Goal: Find specific page/section: Find specific page/section

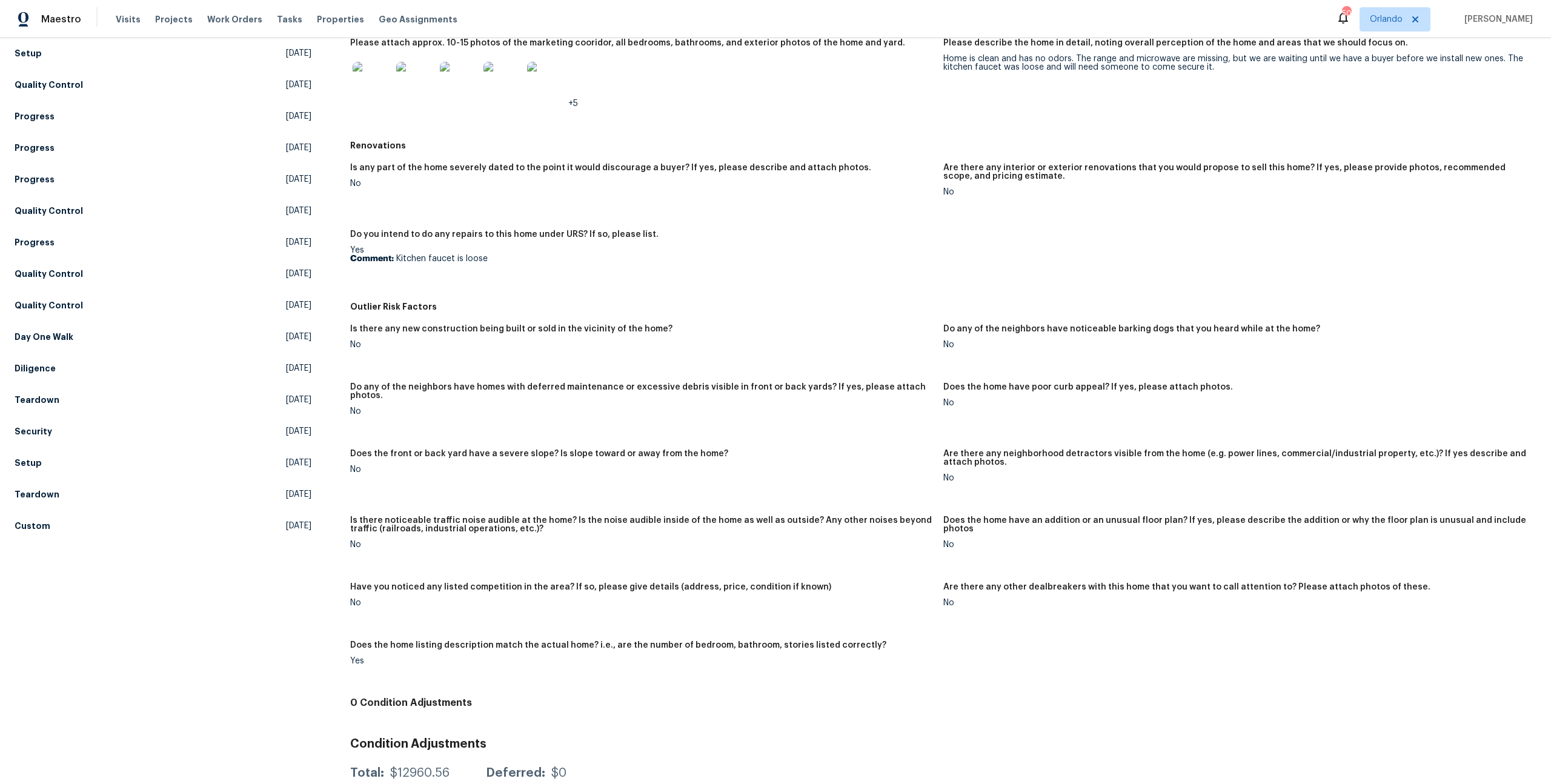
scroll to position [116, 0]
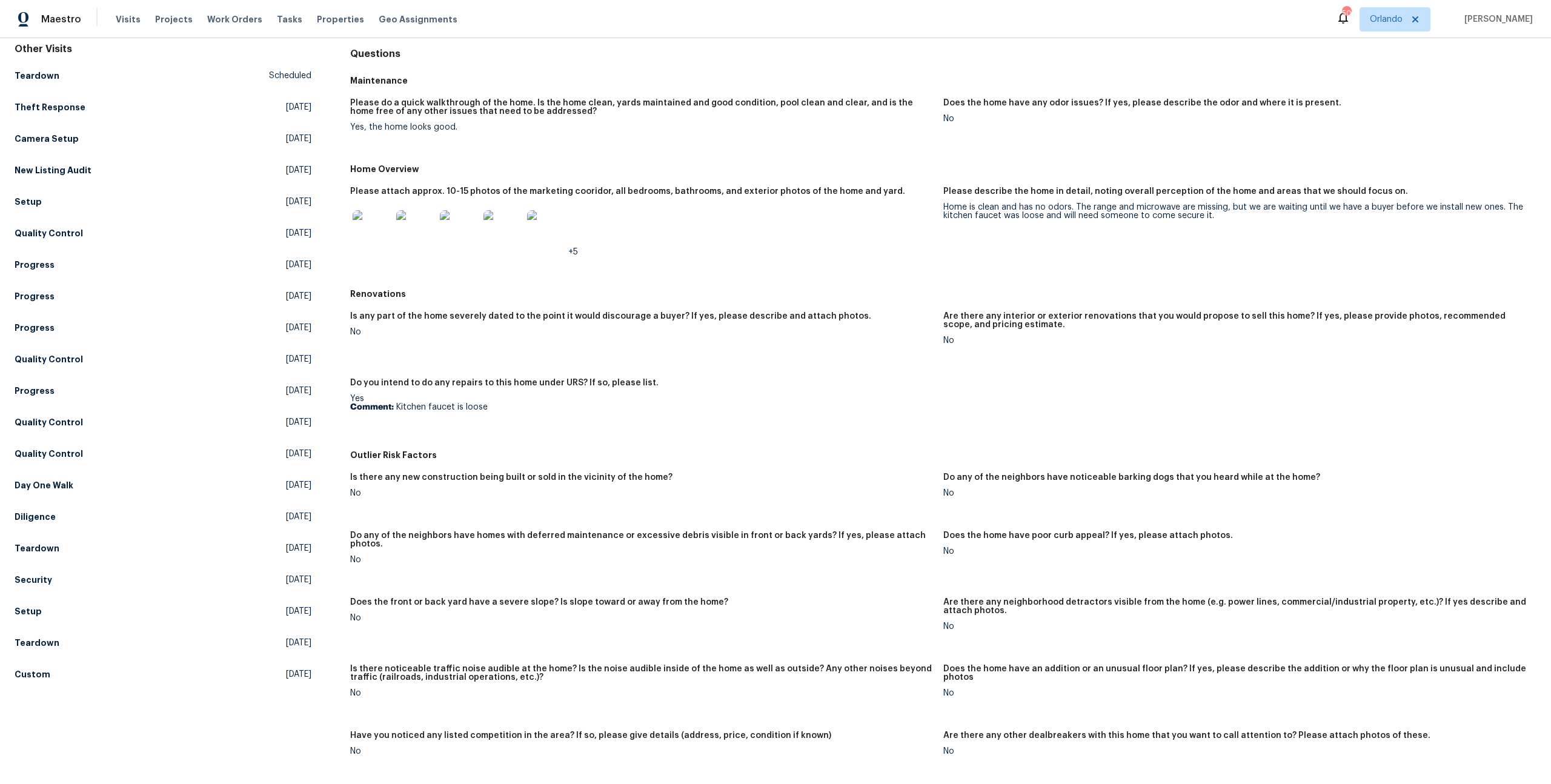
click at [374, 243] on img at bounding box center [371, 229] width 39 height 39
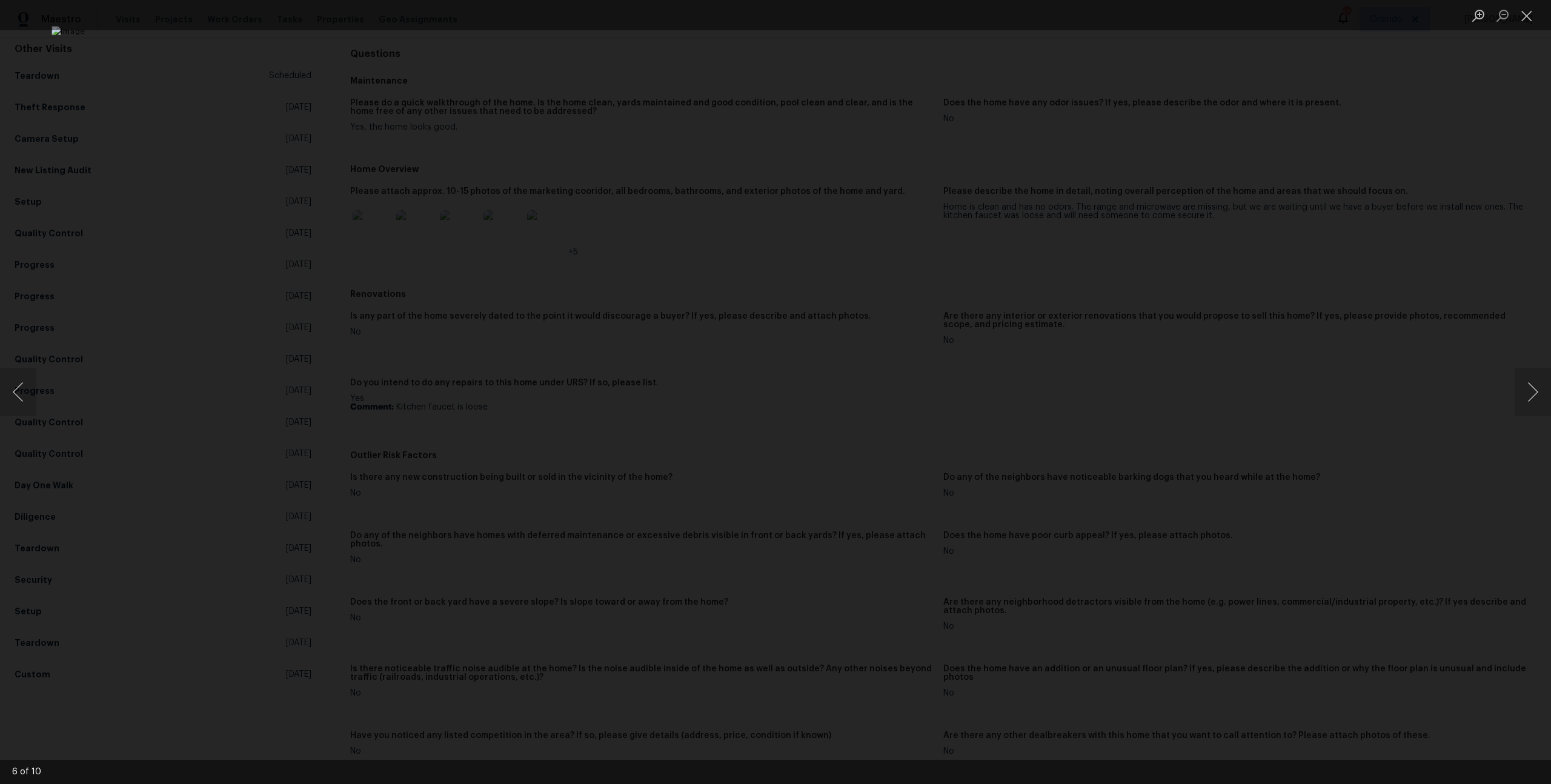
click at [413, 235] on div "Lightbox" at bounding box center [776, 392] width 1551 height 784
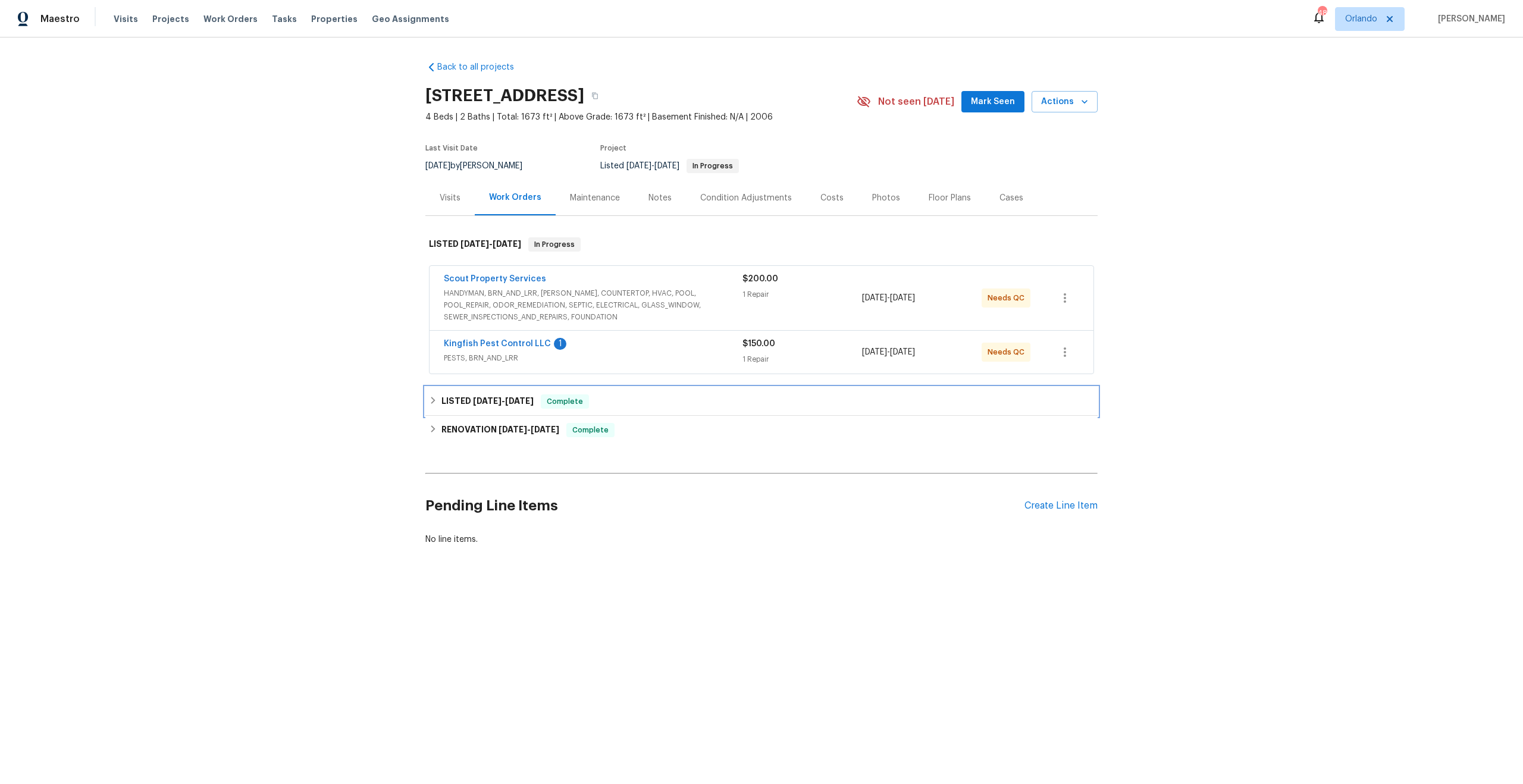
click at [487, 396] on h6 "LISTED [DATE] - [DATE]" at bounding box center [487, 401] width 92 height 14
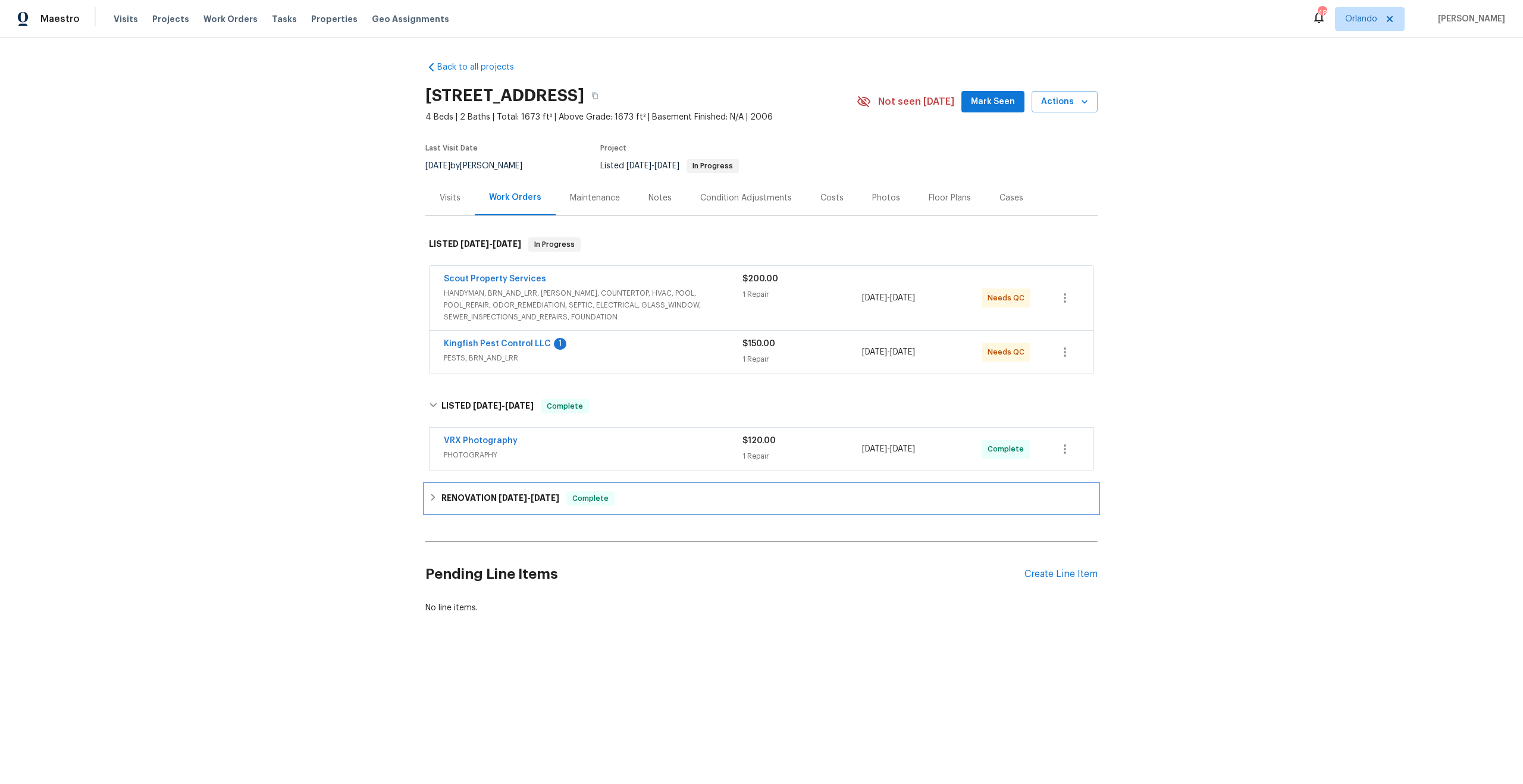
click at [482, 485] on div "RENOVATION [DATE] - [DATE] Complete" at bounding box center [762, 498] width 672 height 29
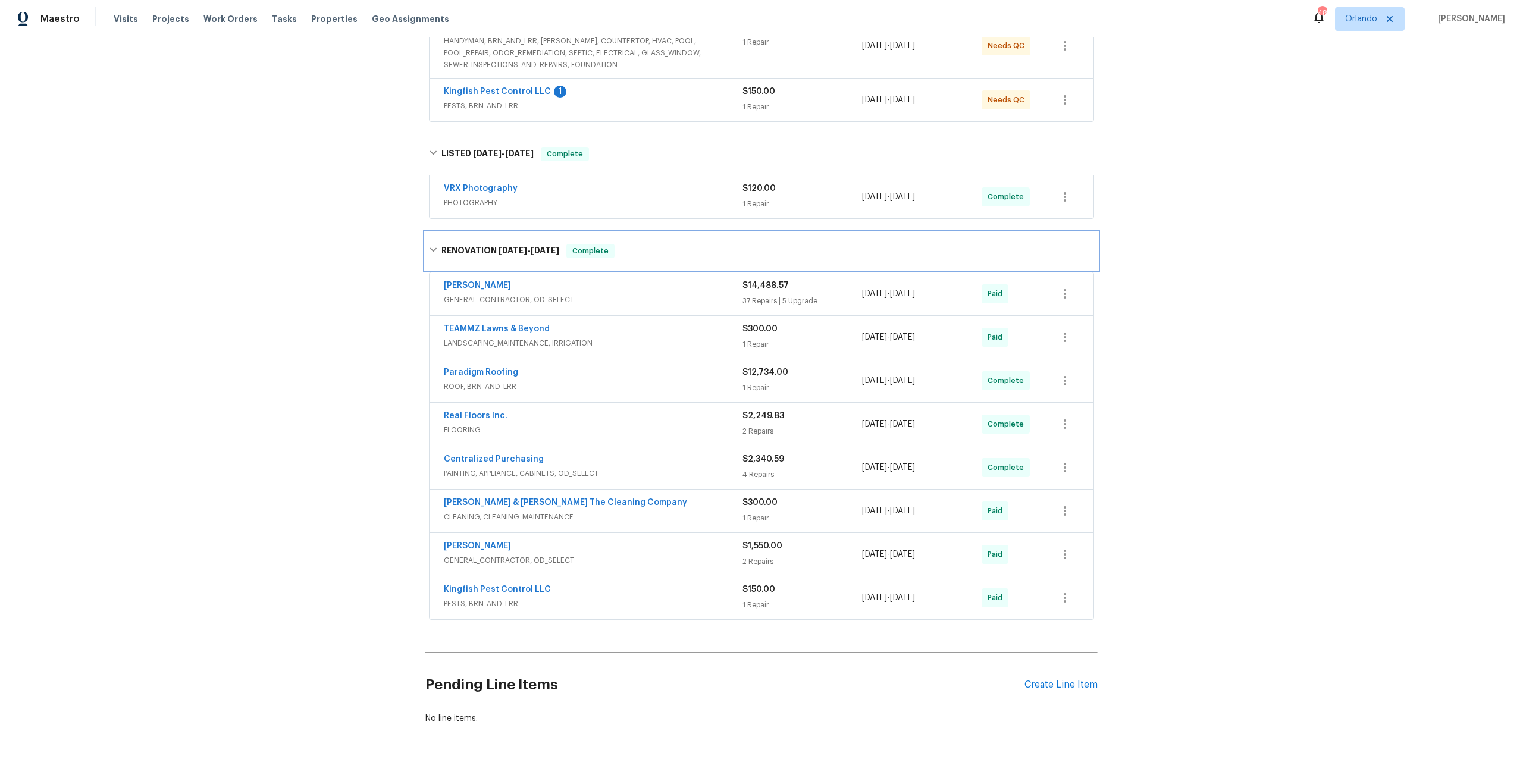
scroll to position [283, 0]
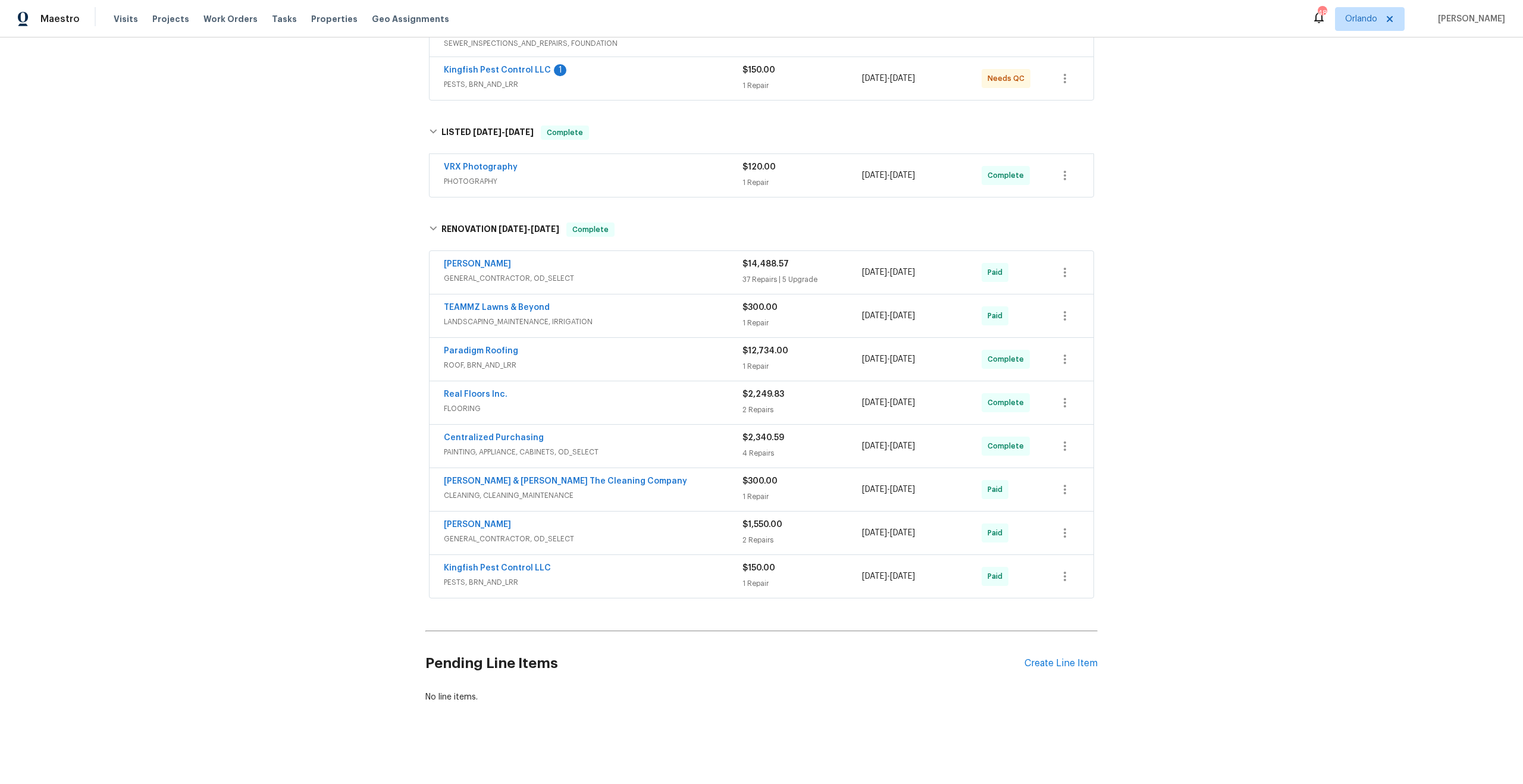
click at [670, 345] on div "Paradigm Roofing" at bounding box center [593, 352] width 298 height 14
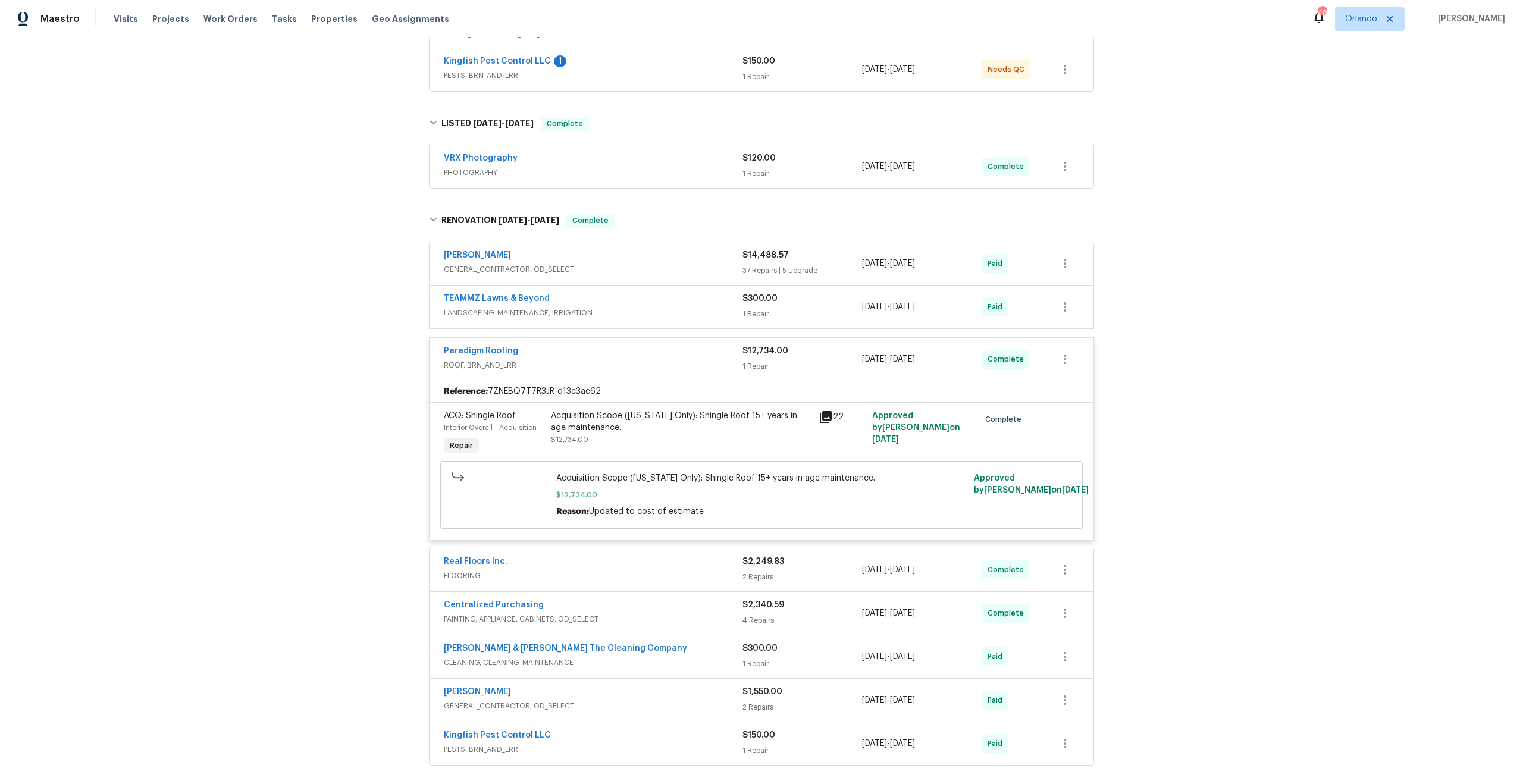
click at [667, 348] on div "Paradigm Roofing" at bounding box center [593, 352] width 298 height 14
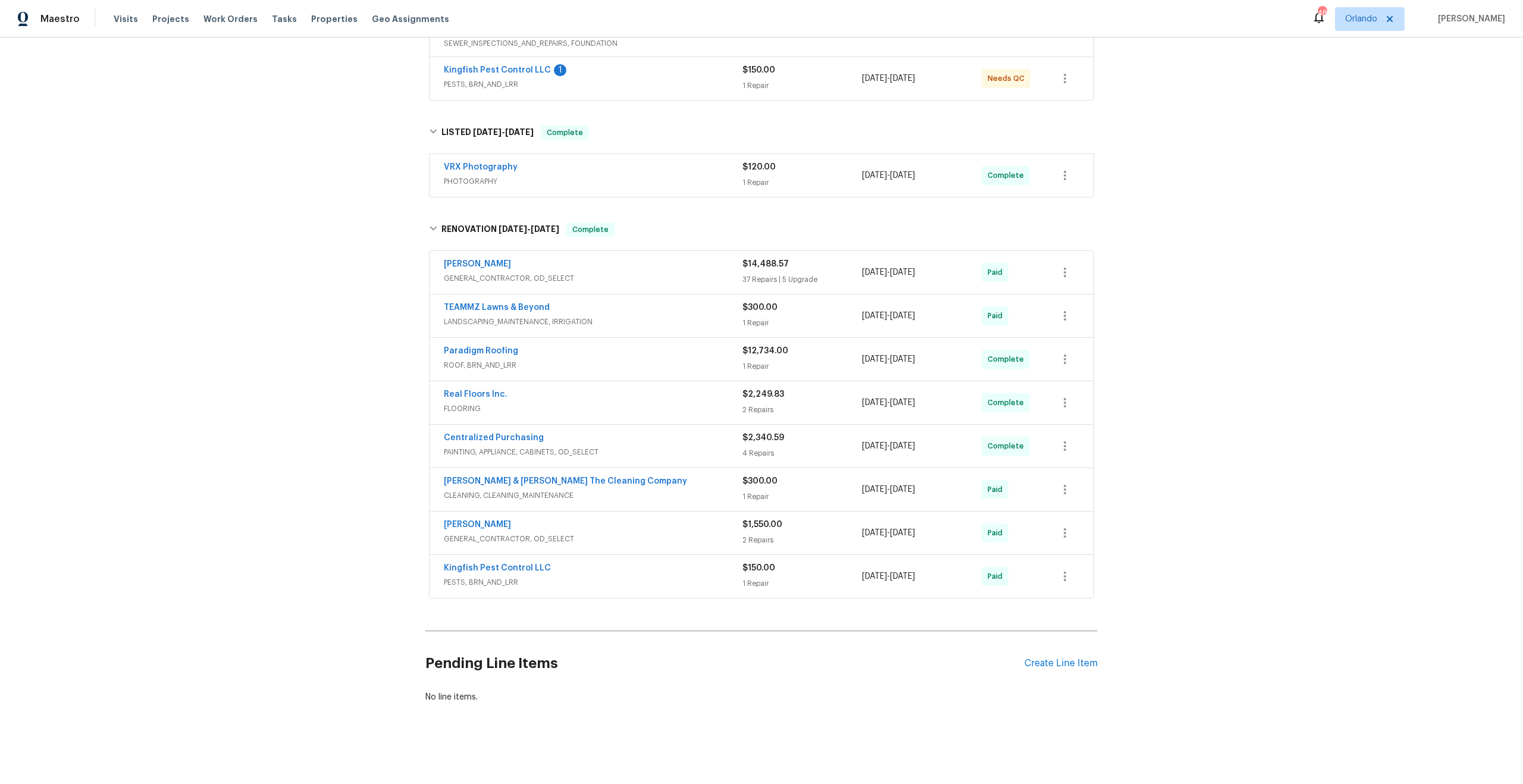
click at [633, 262] on div "[PERSON_NAME]" at bounding box center [593, 265] width 298 height 14
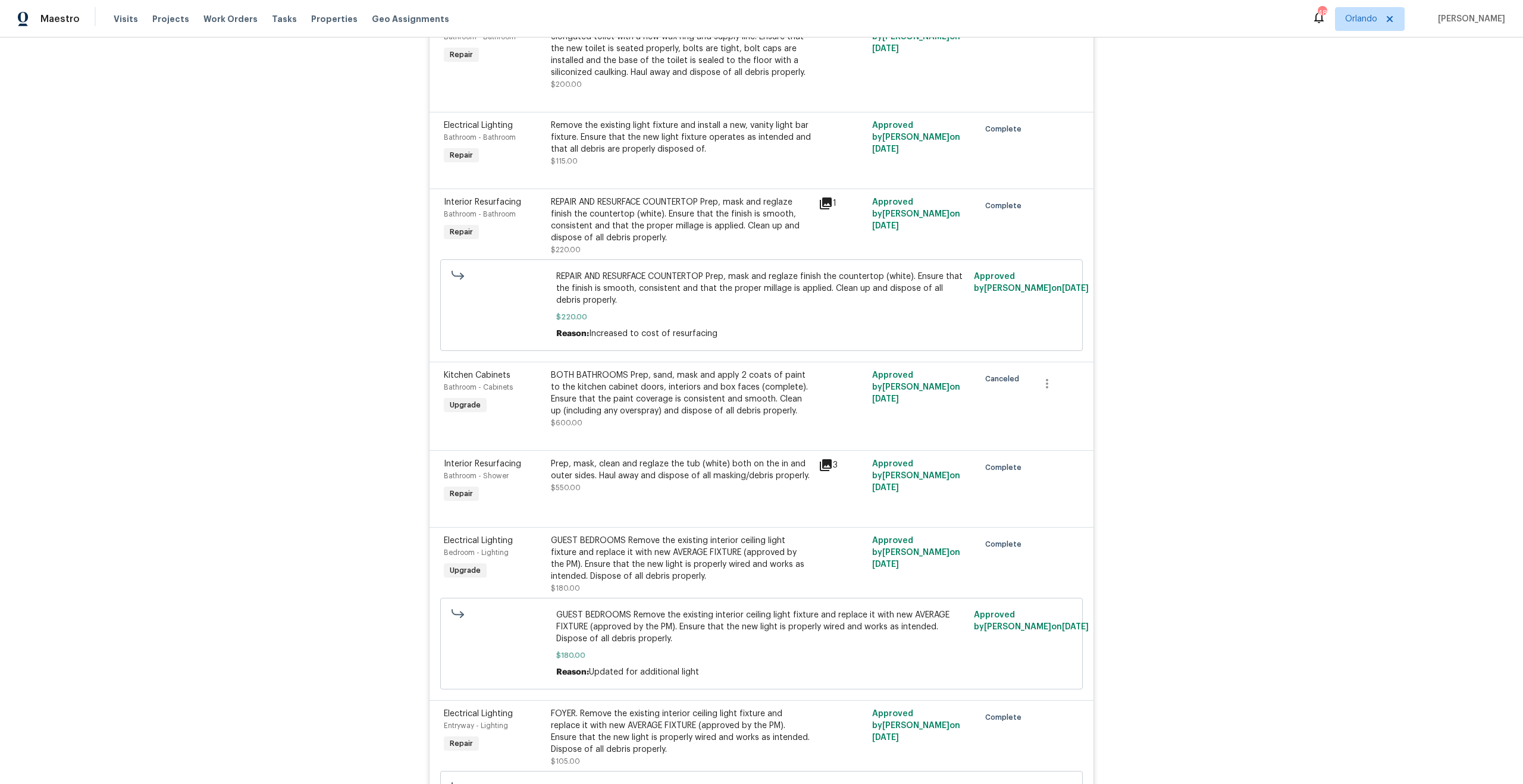
scroll to position [0, 0]
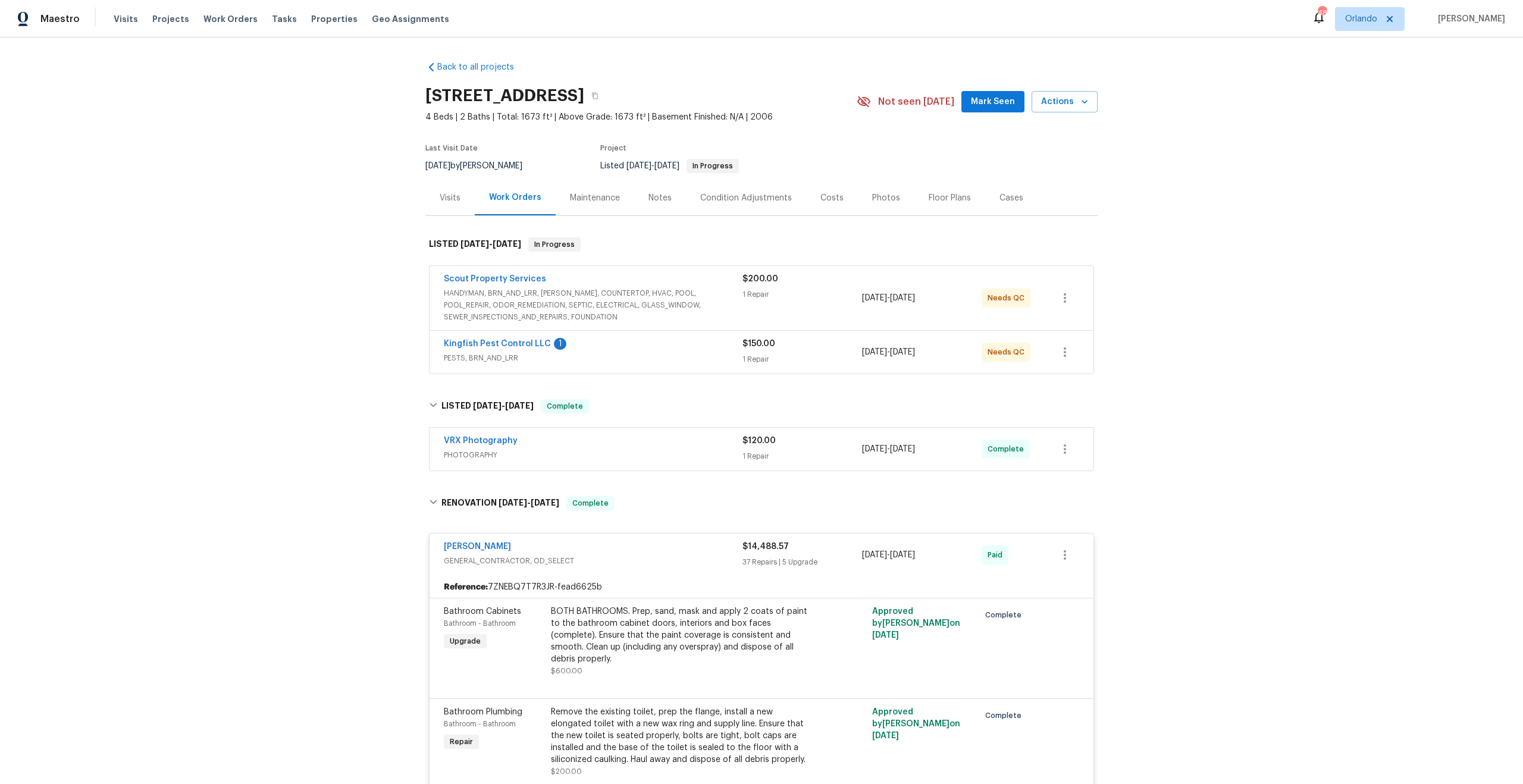
click at [596, 440] on div "VRX Photography" at bounding box center [593, 442] width 298 height 14
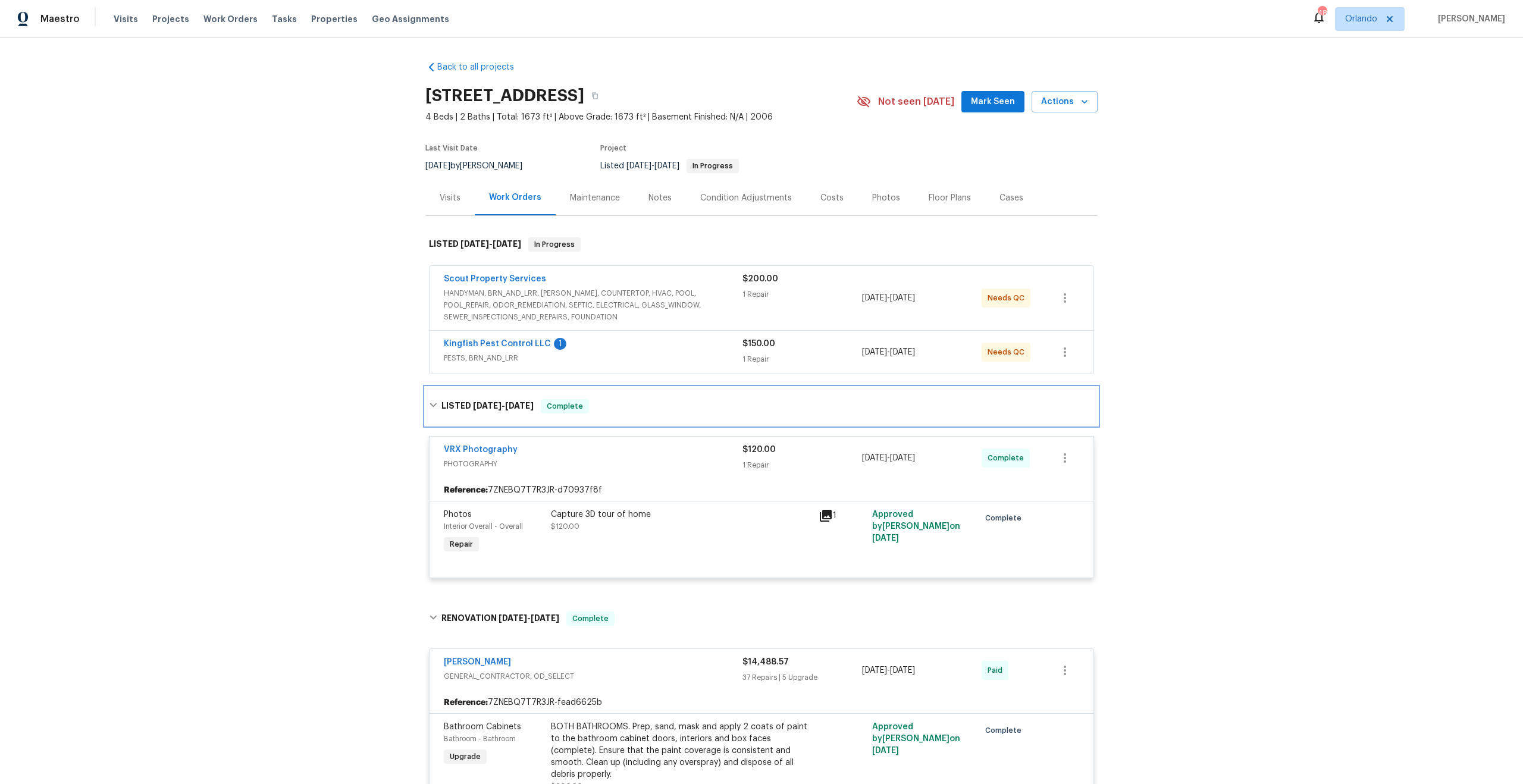
click at [619, 412] on div "LISTED [DATE] - [DATE] Complete" at bounding box center [762, 406] width 665 height 14
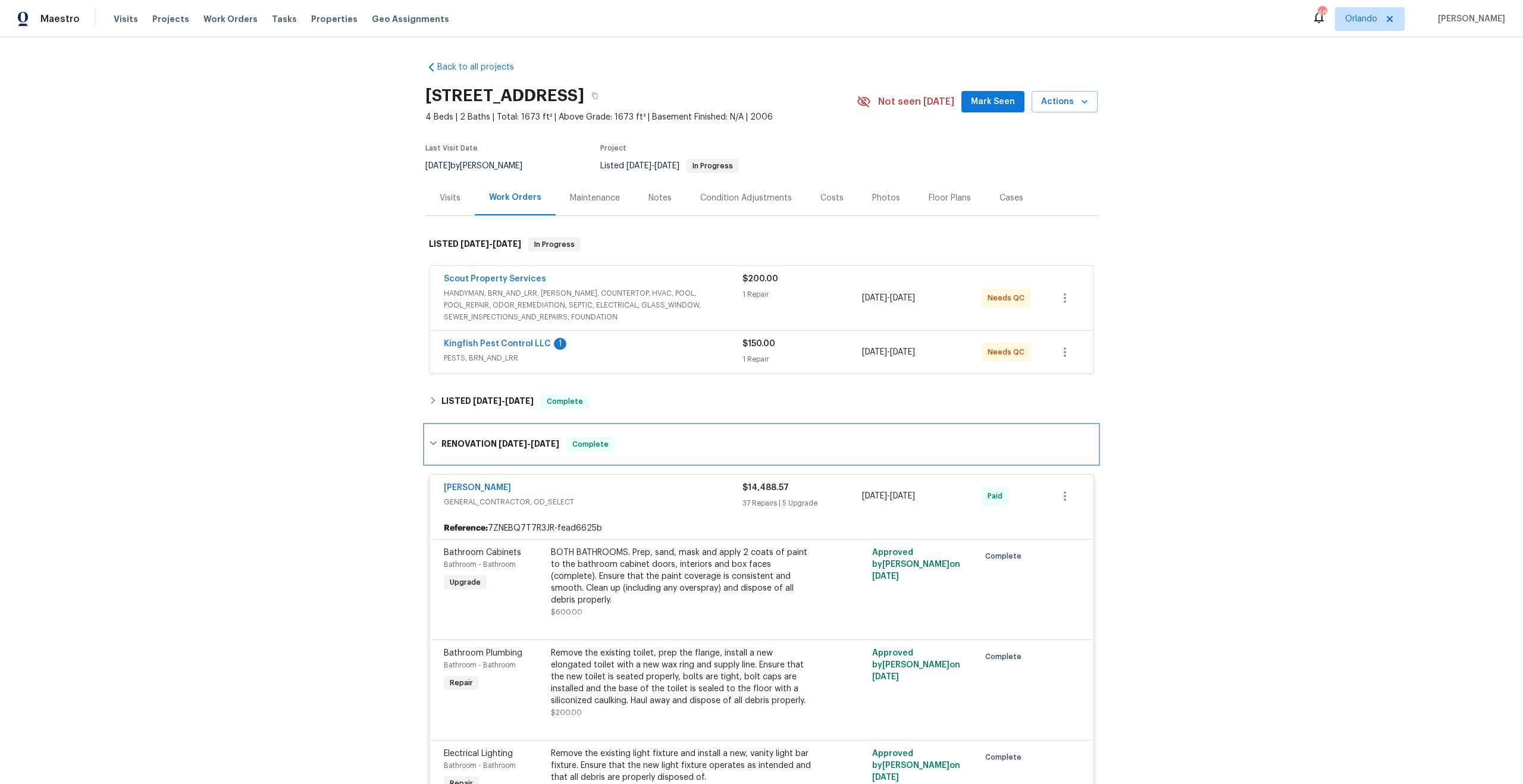
click at [629, 451] on div "RENOVATION [DATE] - [DATE] Complete" at bounding box center [762, 444] width 665 height 14
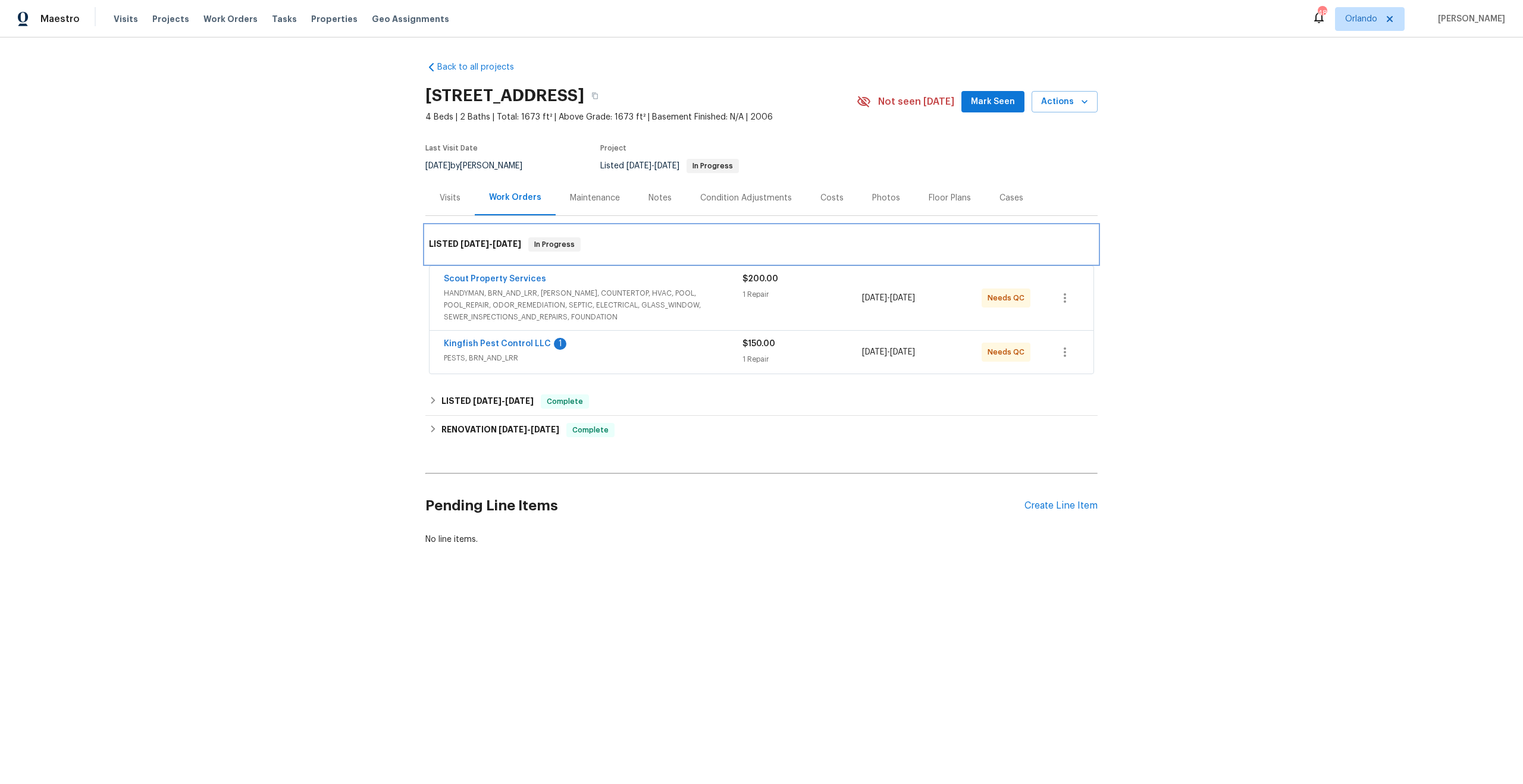
click at [644, 233] on div "LISTED [DATE] - [DATE] In Progress" at bounding box center [762, 244] width 672 height 38
click at [834, 198] on div "Costs" at bounding box center [832, 198] width 52 height 35
